Goal: Check status

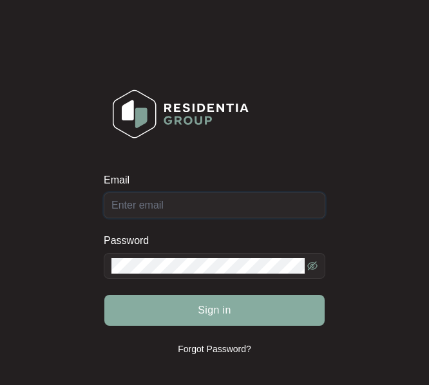
type input "[EMAIL_ADDRESS][DOMAIN_NAME]"
click at [180, 310] on button "Sign in" at bounding box center [214, 310] width 220 height 31
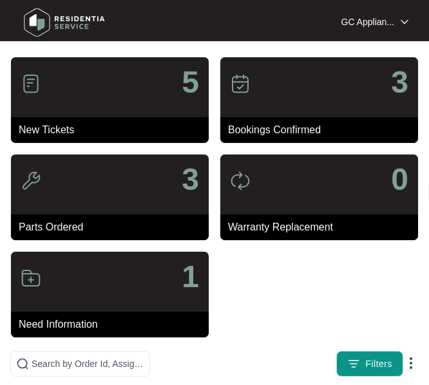
click at [83, 111] on div "5" at bounding box center [110, 87] width 198 height 60
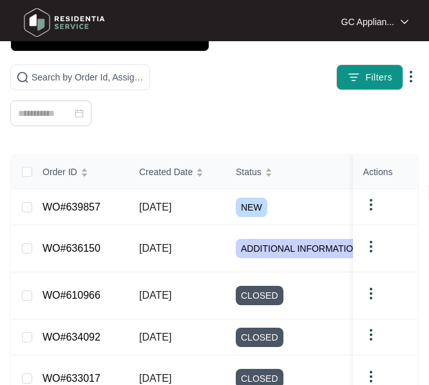
scroll to position [322, 0]
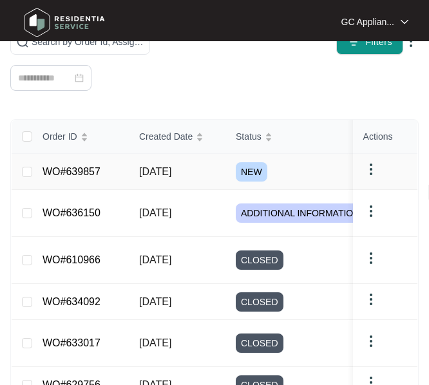
click at [67, 173] on link "WO#639857" at bounding box center [72, 171] width 58 height 11
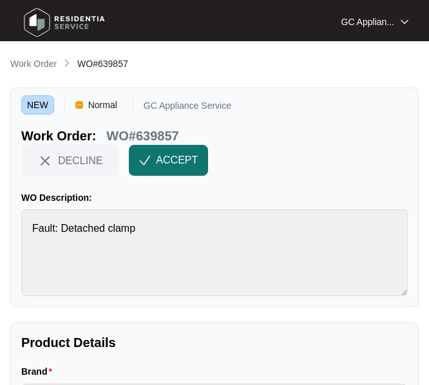
click at [145, 165] on img "button" at bounding box center [145, 161] width 12 height 12
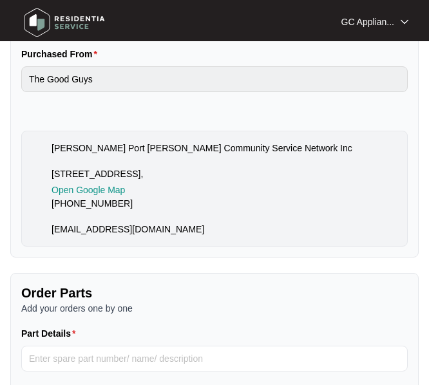
scroll to position [644, 0]
